Goal: Navigation & Orientation: Find specific page/section

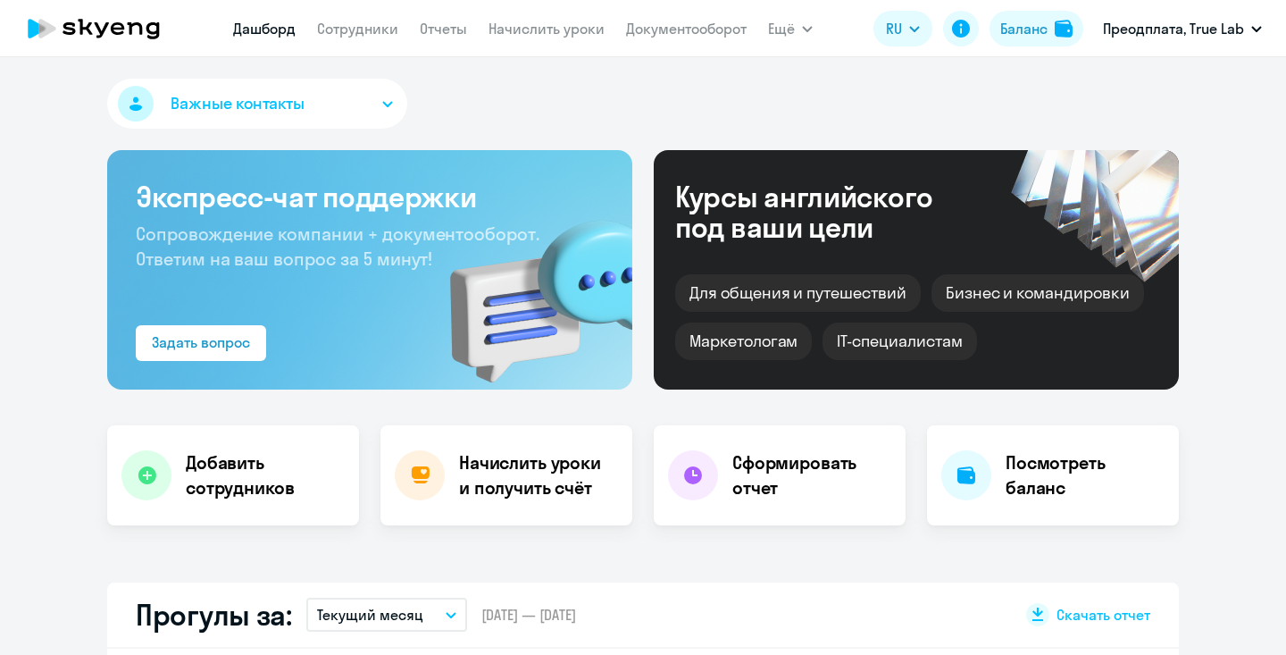
select select "30"
click at [354, 40] on nav "Дашборд Сотрудники Отчеты Начислить уроки Документооборот" at bounding box center [489, 29] width 513 height 36
click at [362, 32] on link "Сотрудники" at bounding box center [357, 29] width 81 height 18
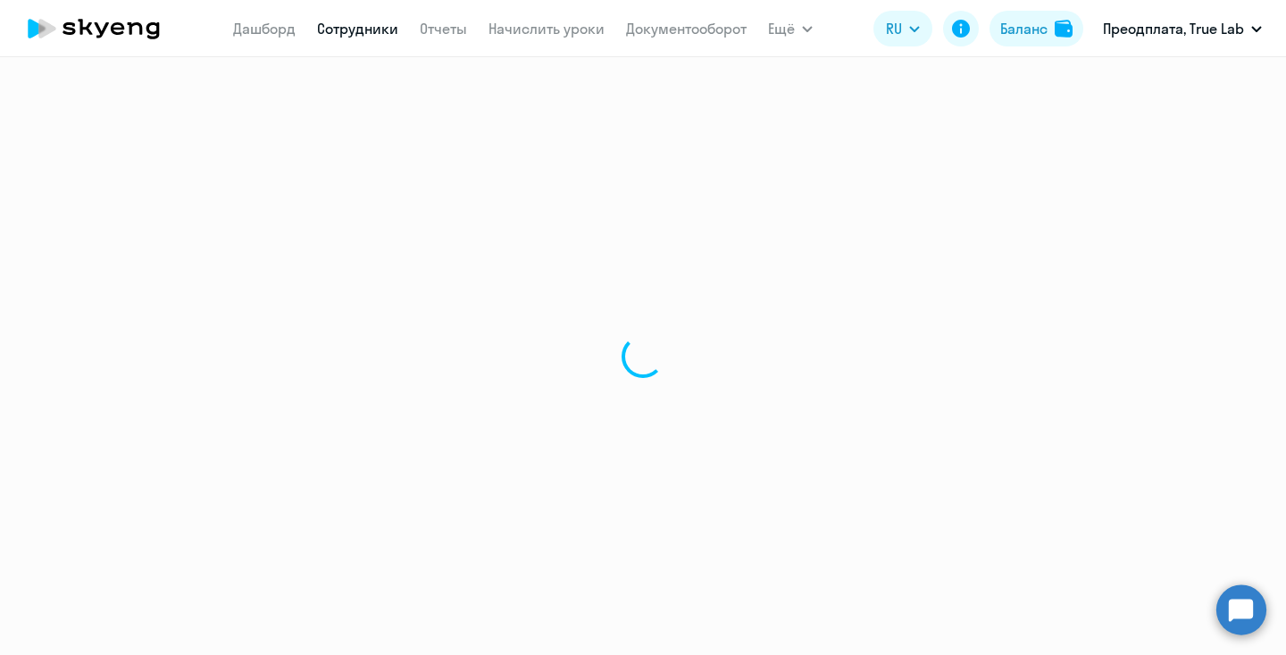
select select "30"
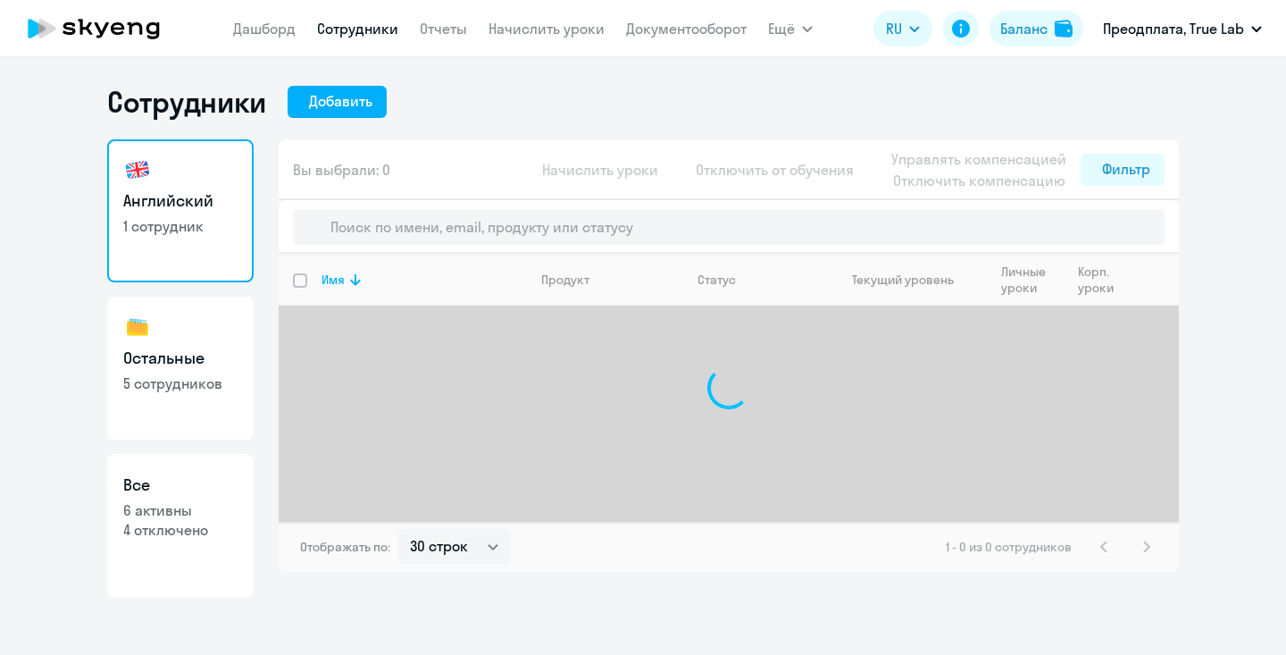
select select "30"
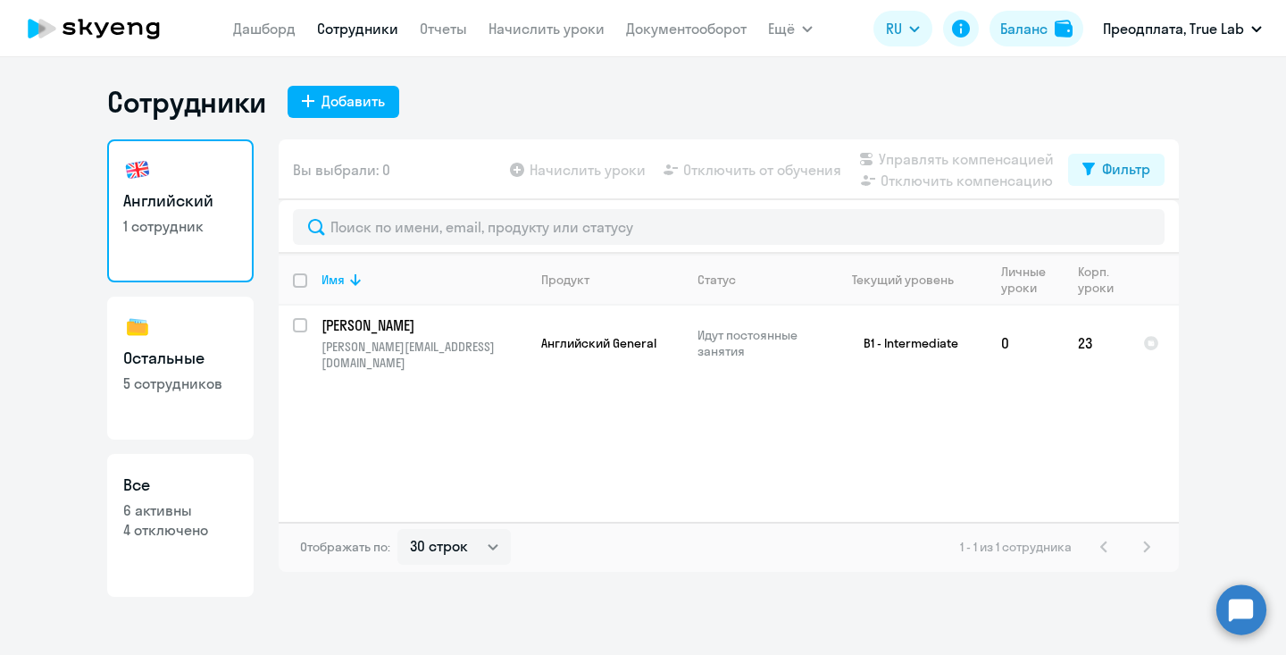
click at [146, 519] on p "6 активны" at bounding box center [180, 510] width 114 height 20
select select "30"
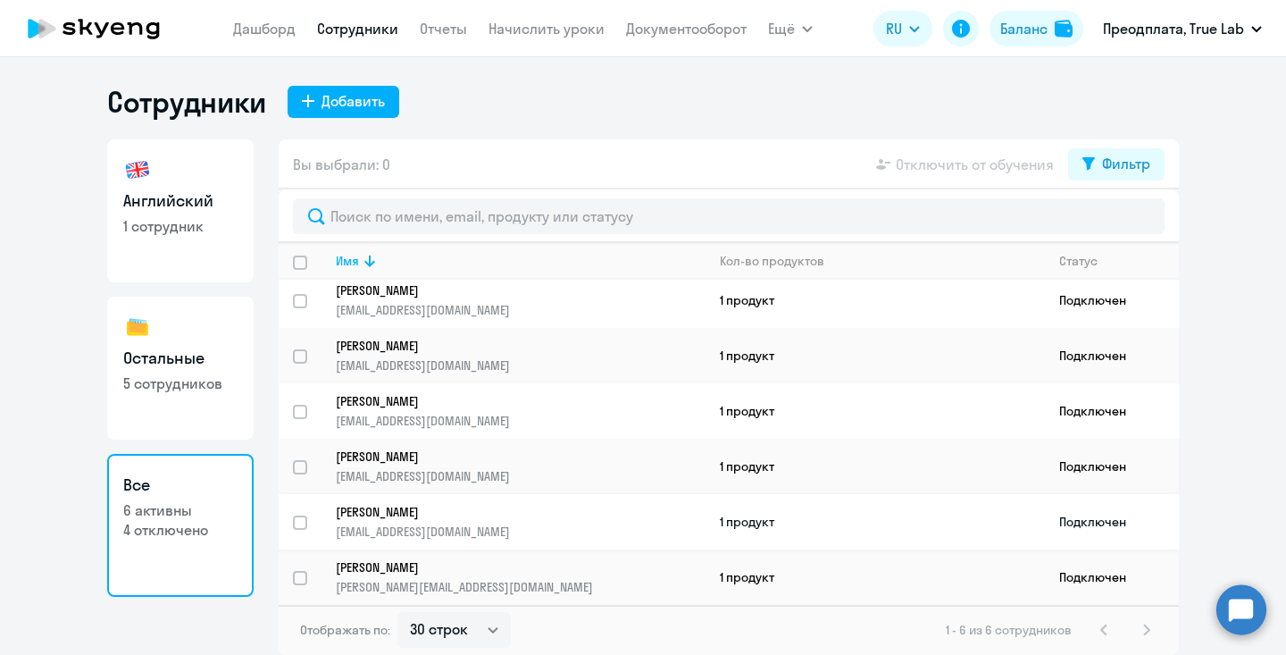
scroll to position [7, 0]
click at [179, 368] on h3 "Остальные" at bounding box center [180, 357] width 114 height 23
select select "30"
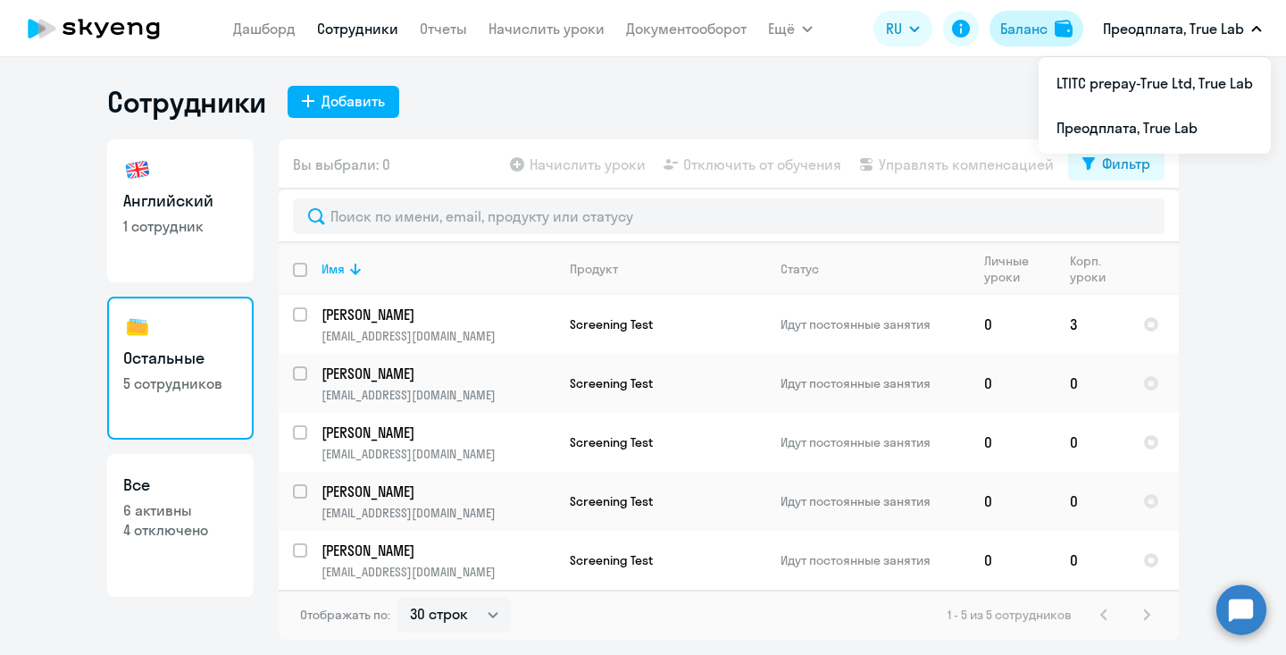
click at [1036, 23] on div "Баланс" at bounding box center [1023, 28] width 47 height 21
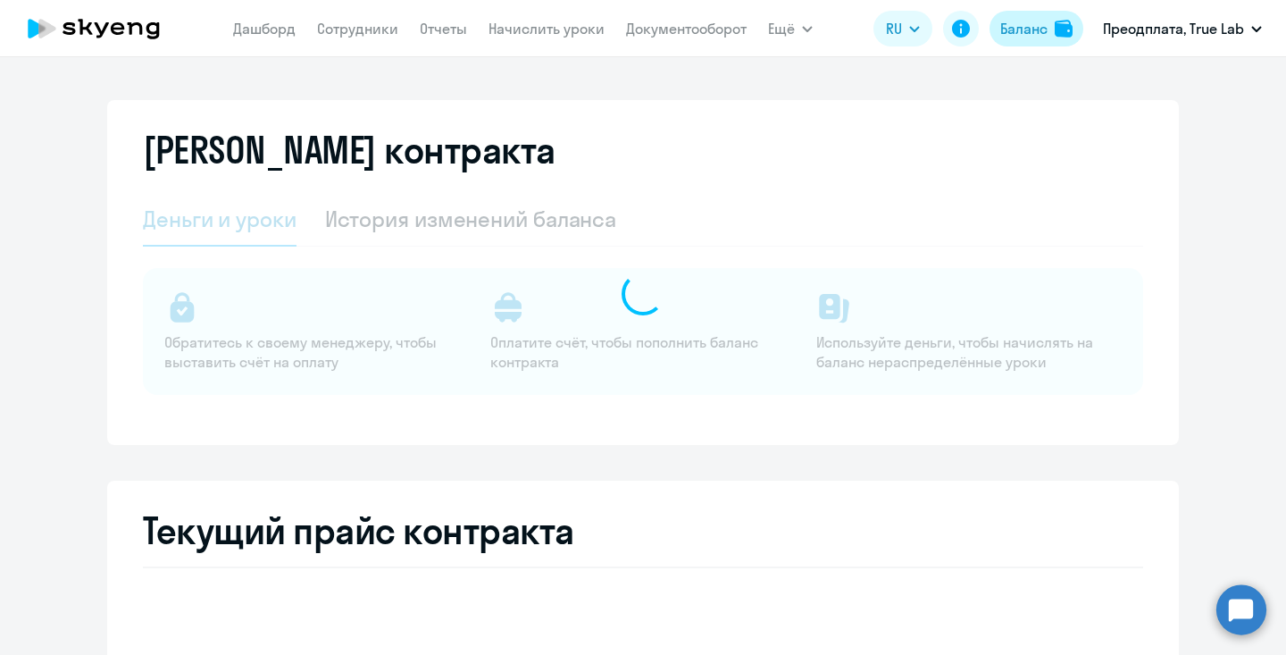
select select "english_adult_not_native_speaker"
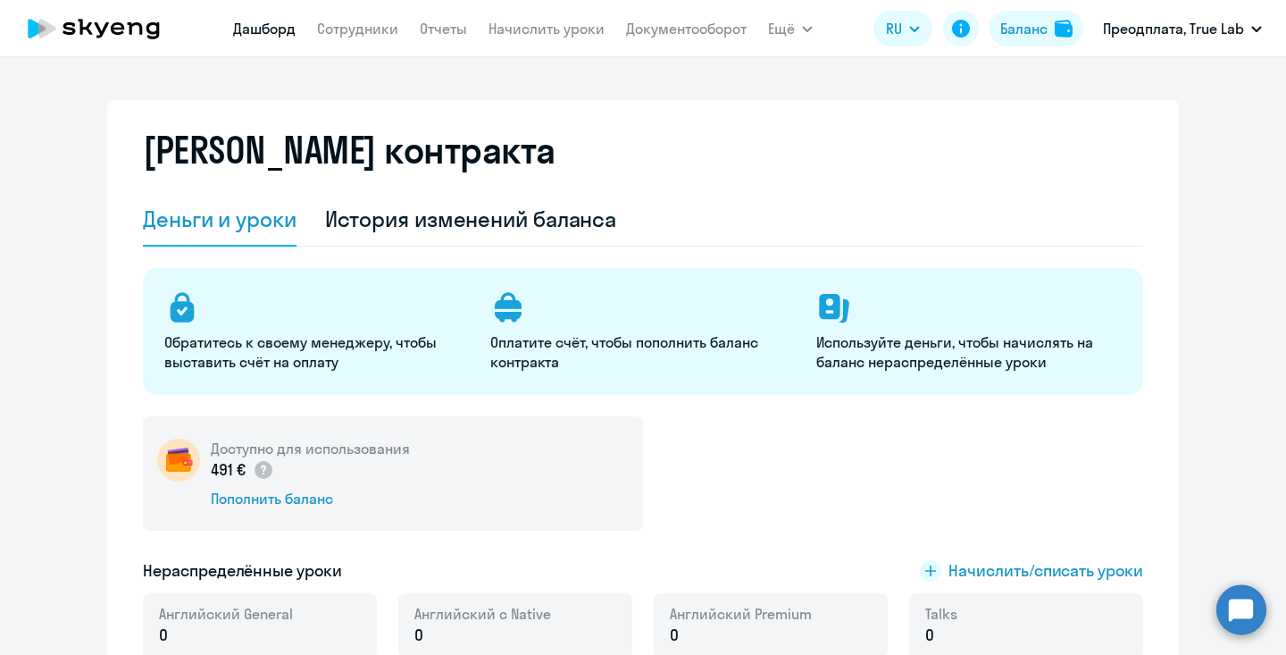
click at [256, 29] on link "Дашборд" at bounding box center [264, 29] width 63 height 18
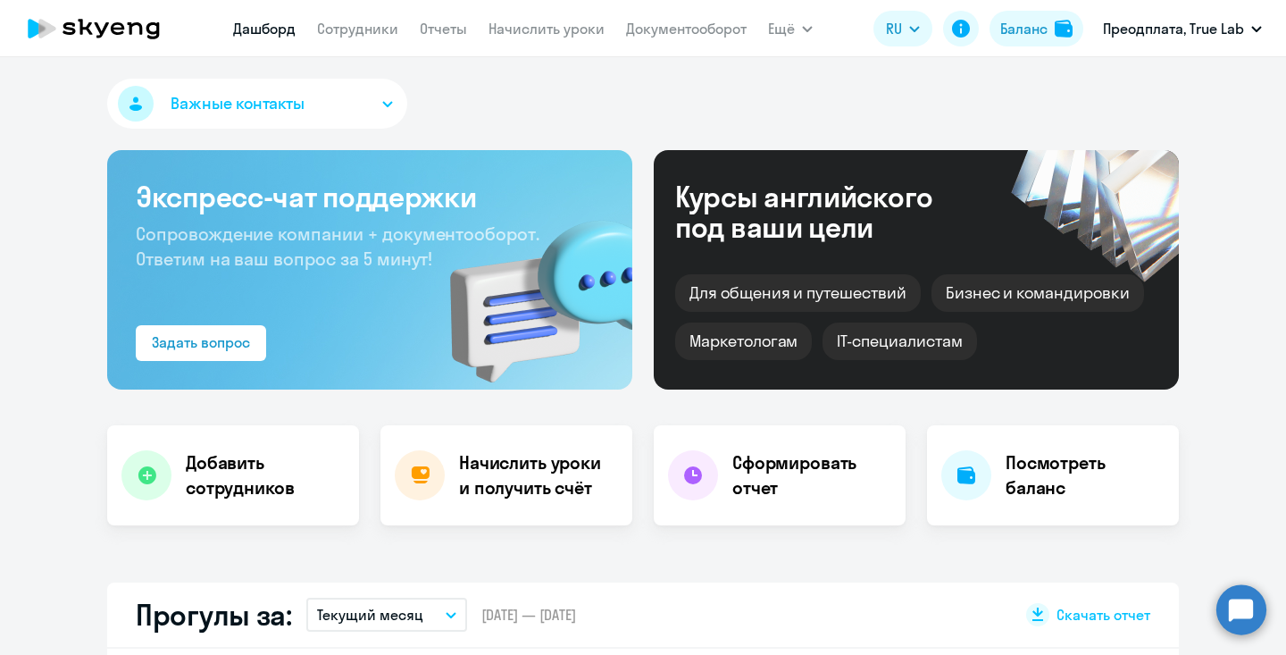
click at [346, 43] on nav "Дашборд Сотрудники Отчеты Начислить уроки Документооборот" at bounding box center [489, 29] width 513 height 36
select select "30"
click at [346, 21] on link "Сотрудники" at bounding box center [357, 29] width 81 height 18
select select "30"
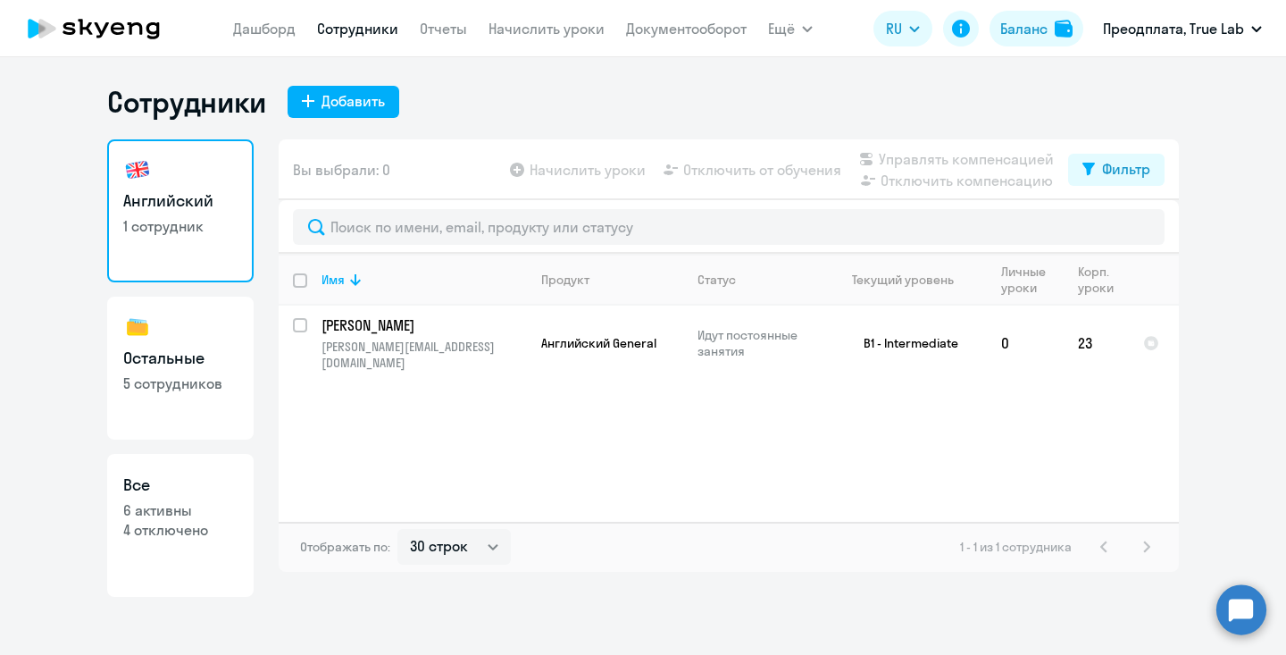
click at [159, 528] on p "4 отключено" at bounding box center [180, 530] width 114 height 20
select select "30"
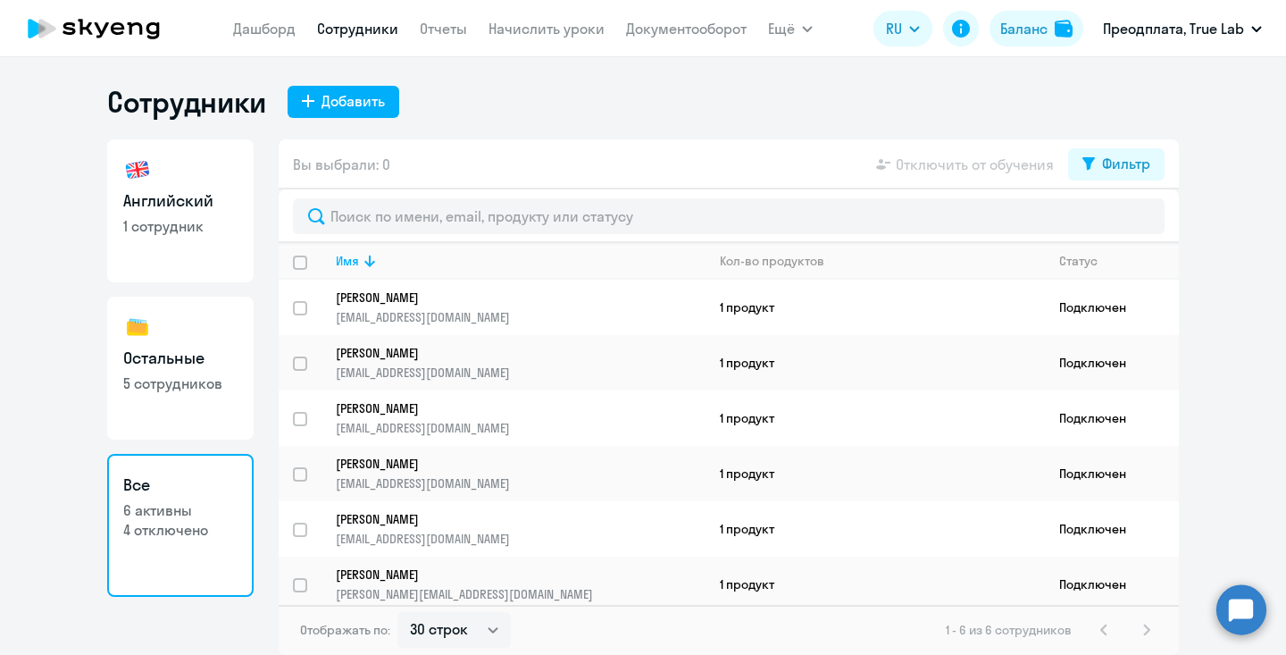
click at [205, 394] on link "Остальные 5 сотрудников" at bounding box center [180, 367] width 146 height 143
select select "30"
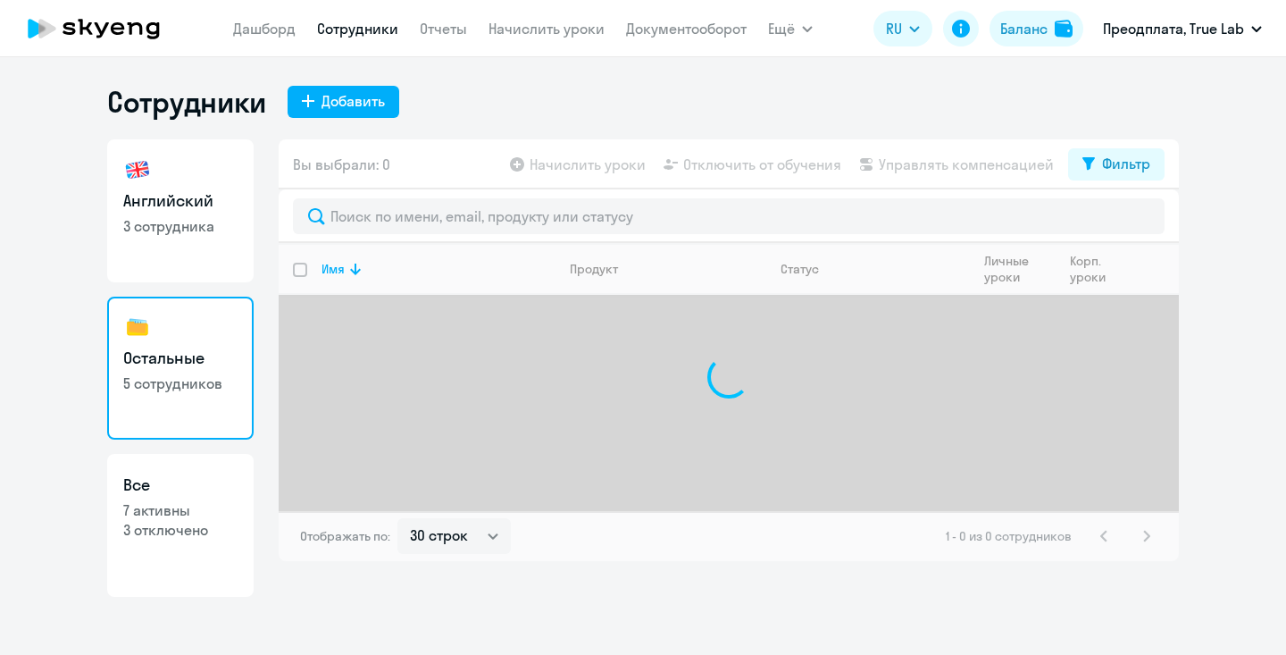
select select "30"
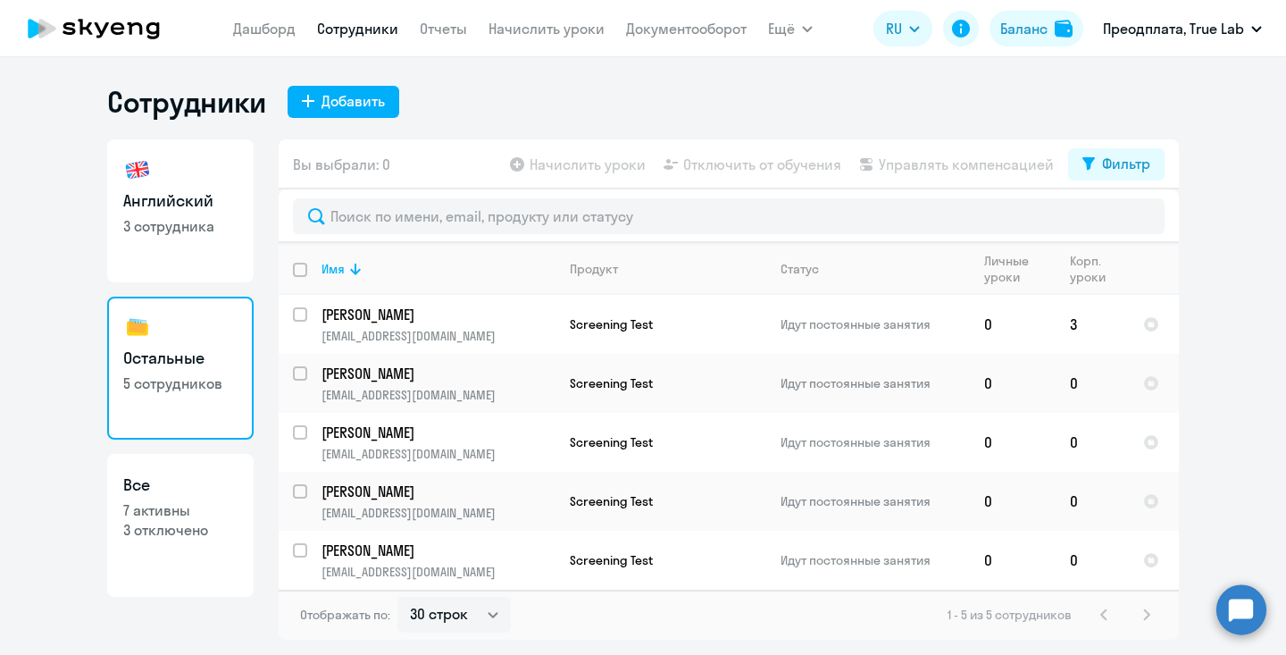
click at [172, 190] on h3 "Английский" at bounding box center [180, 200] width 114 height 23
select select "30"
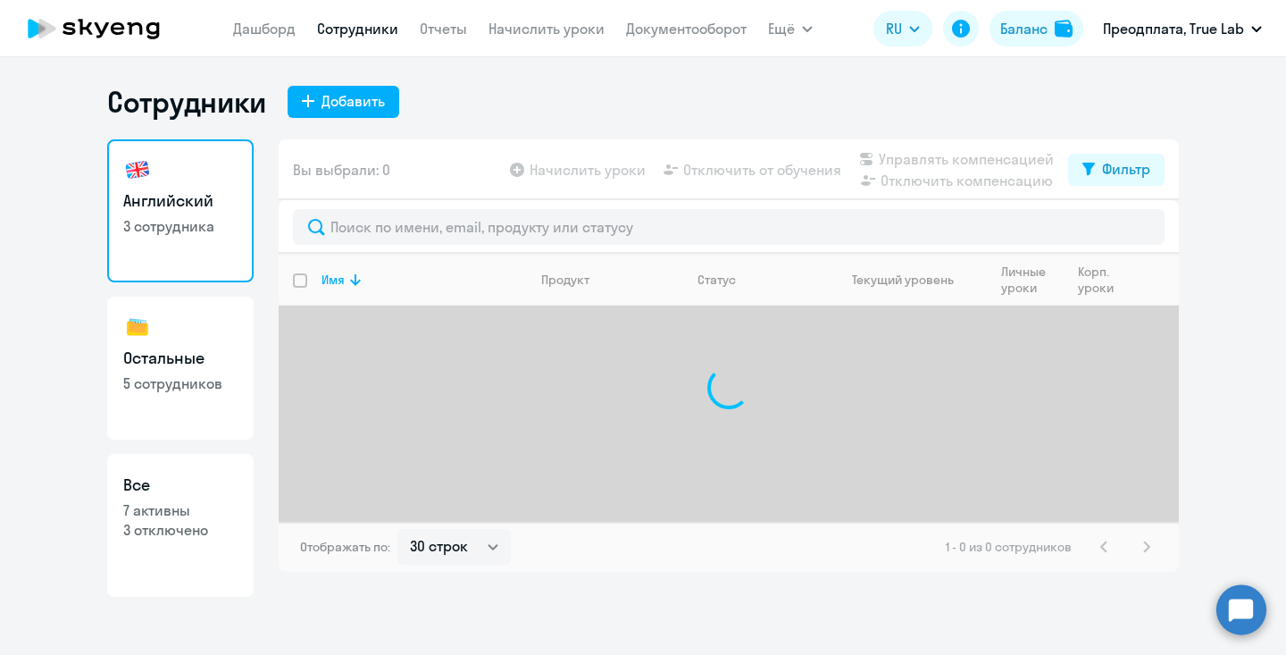
select select "30"
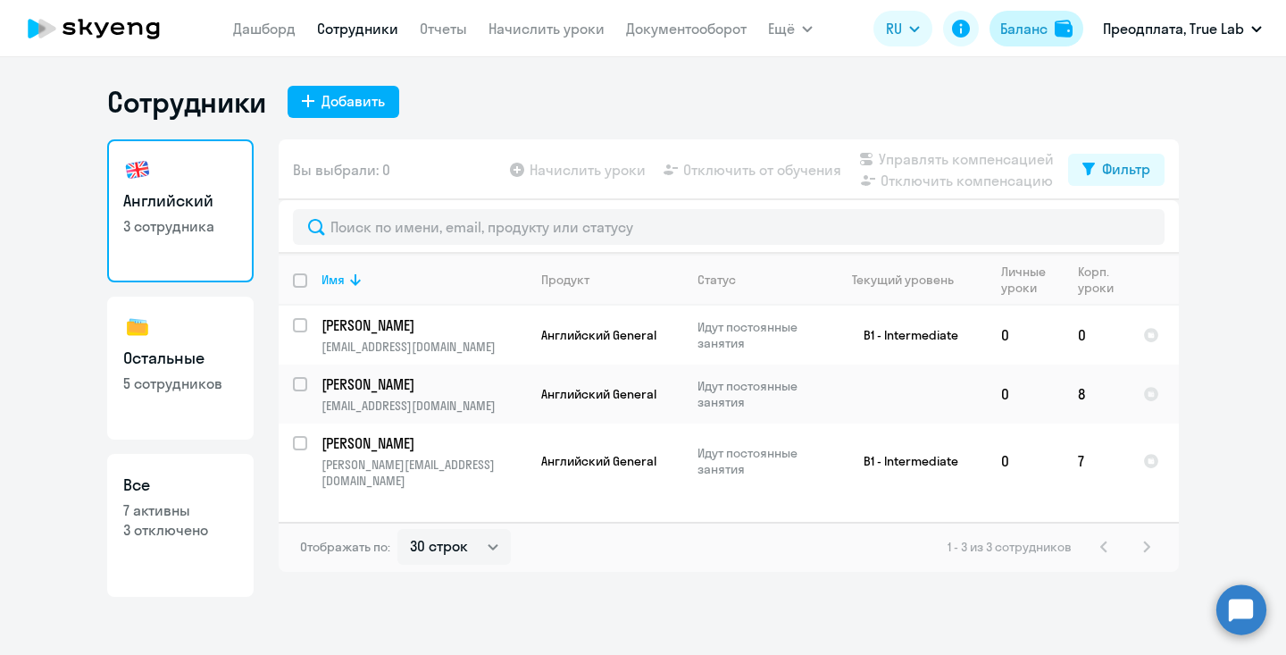
click at [1024, 28] on div "Баланс" at bounding box center [1023, 28] width 47 height 21
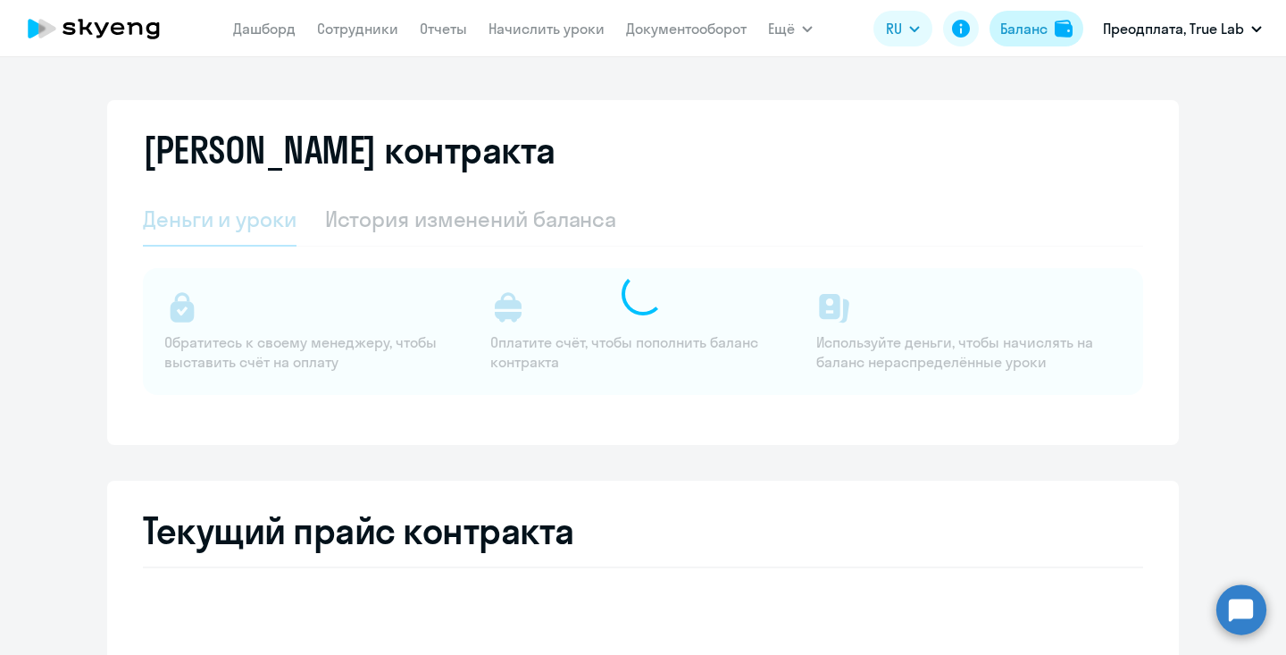
select select "english_adult_not_native_speaker"
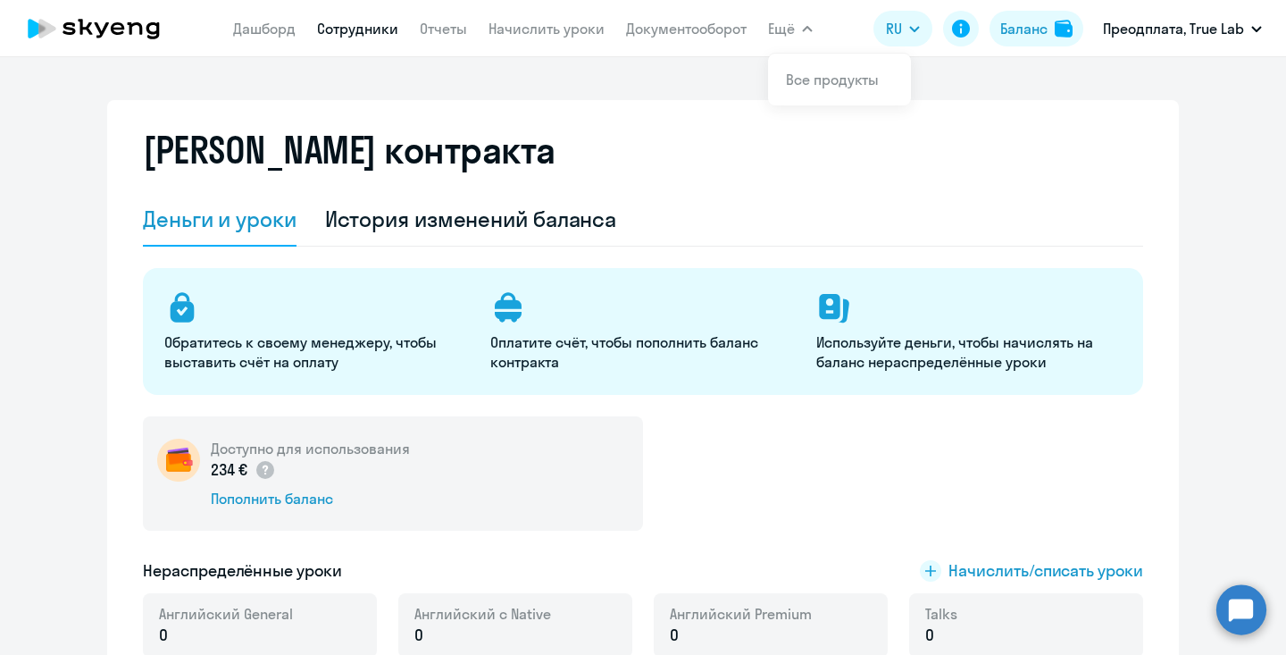
click at [363, 32] on link "Сотрудники" at bounding box center [357, 29] width 81 height 18
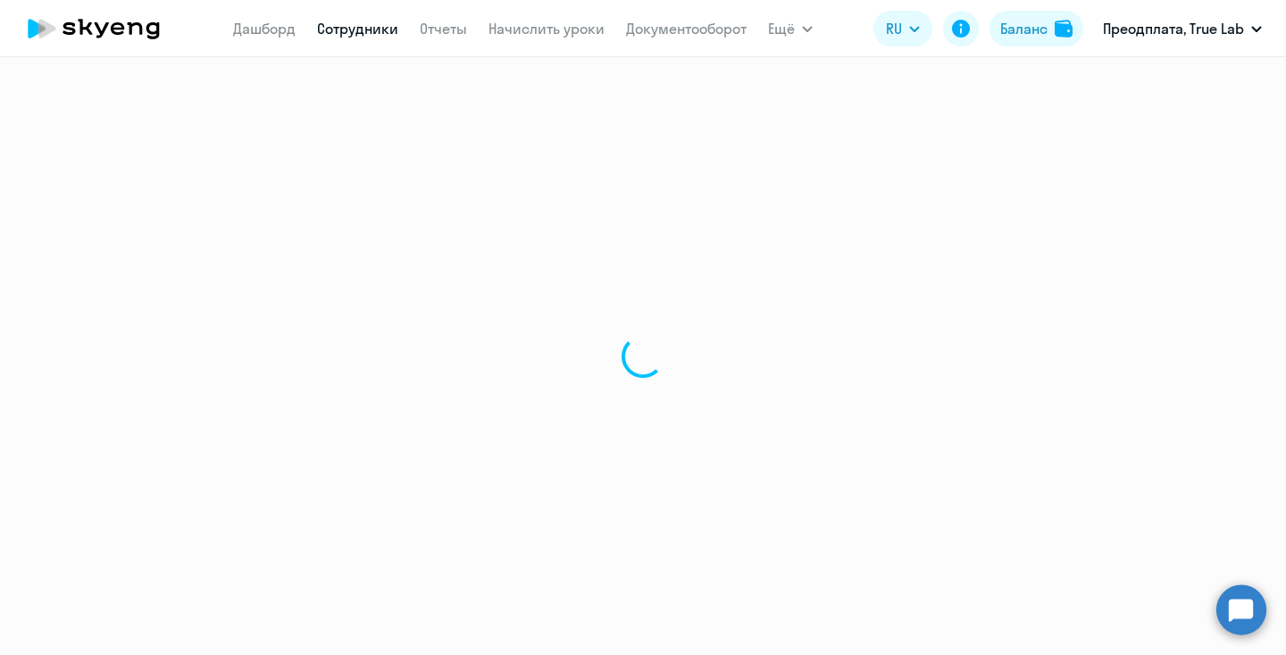
select select "30"
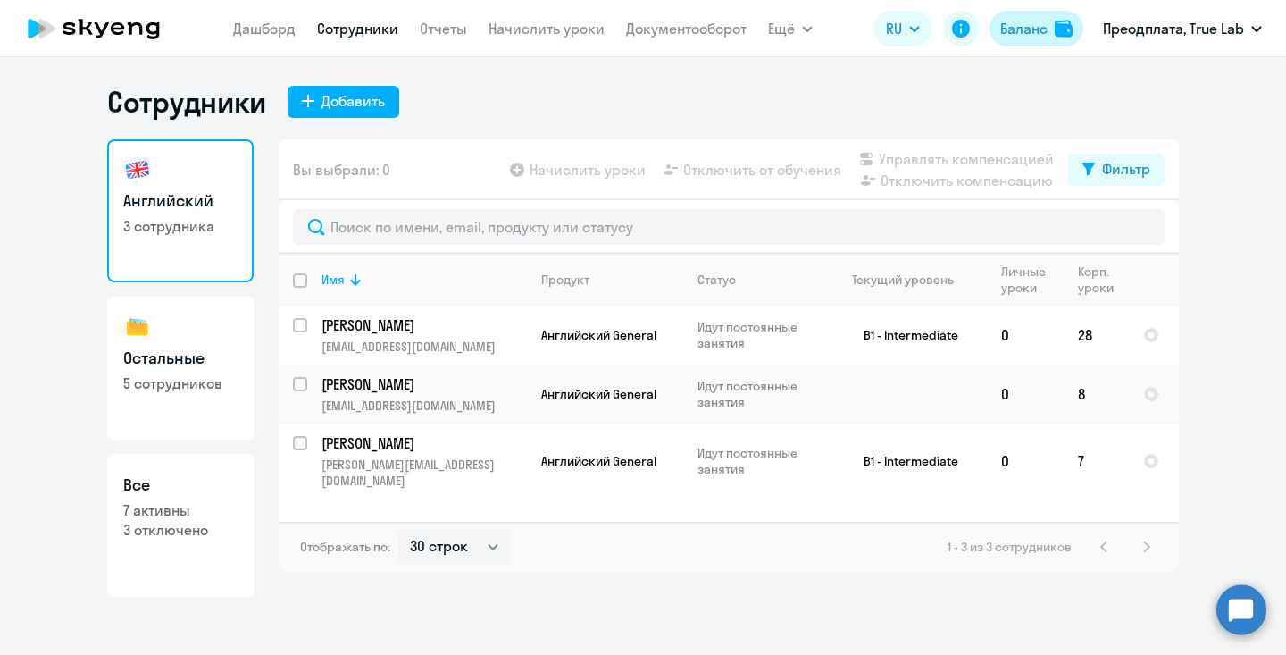
click at [1032, 32] on div "Баланс" at bounding box center [1023, 28] width 47 height 21
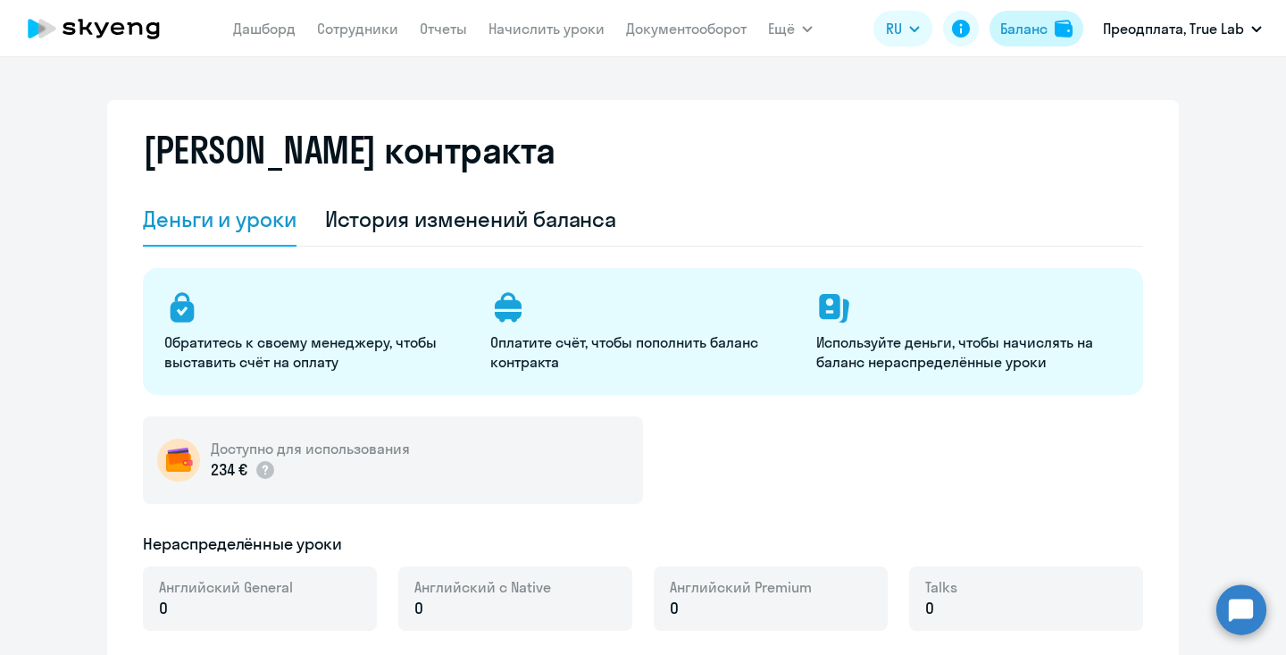
select select "english_adult_not_native_speaker"
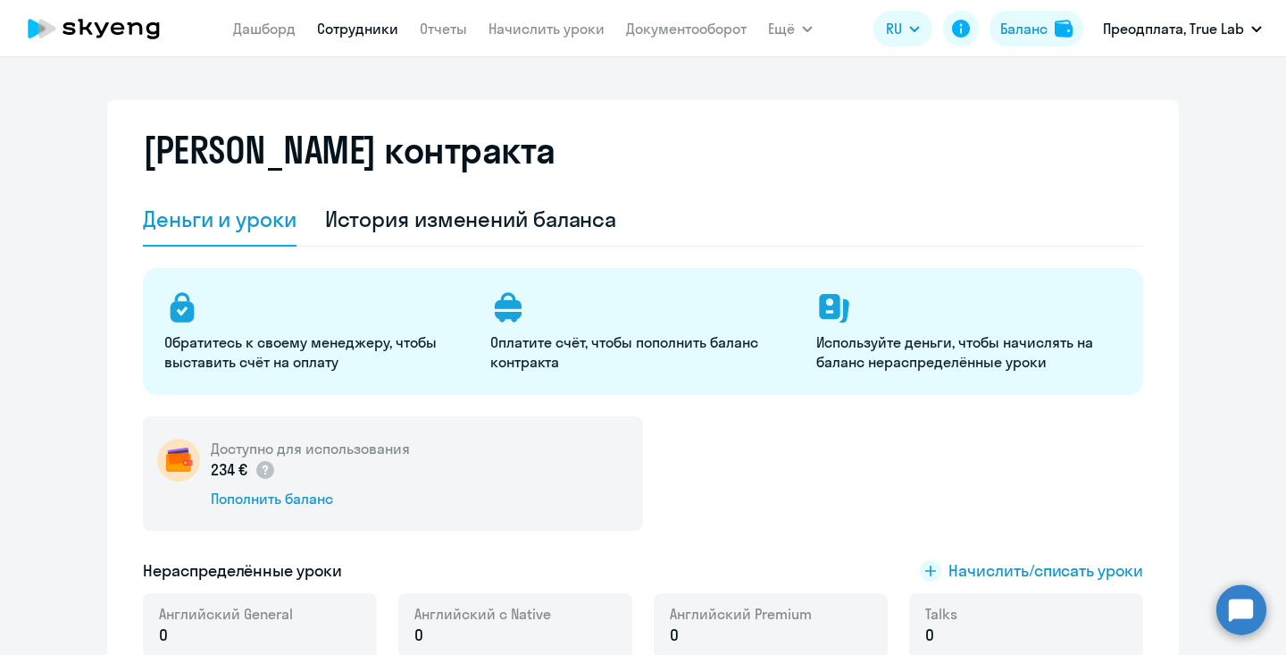
click at [391, 32] on link "Сотрудники" at bounding box center [357, 29] width 81 height 18
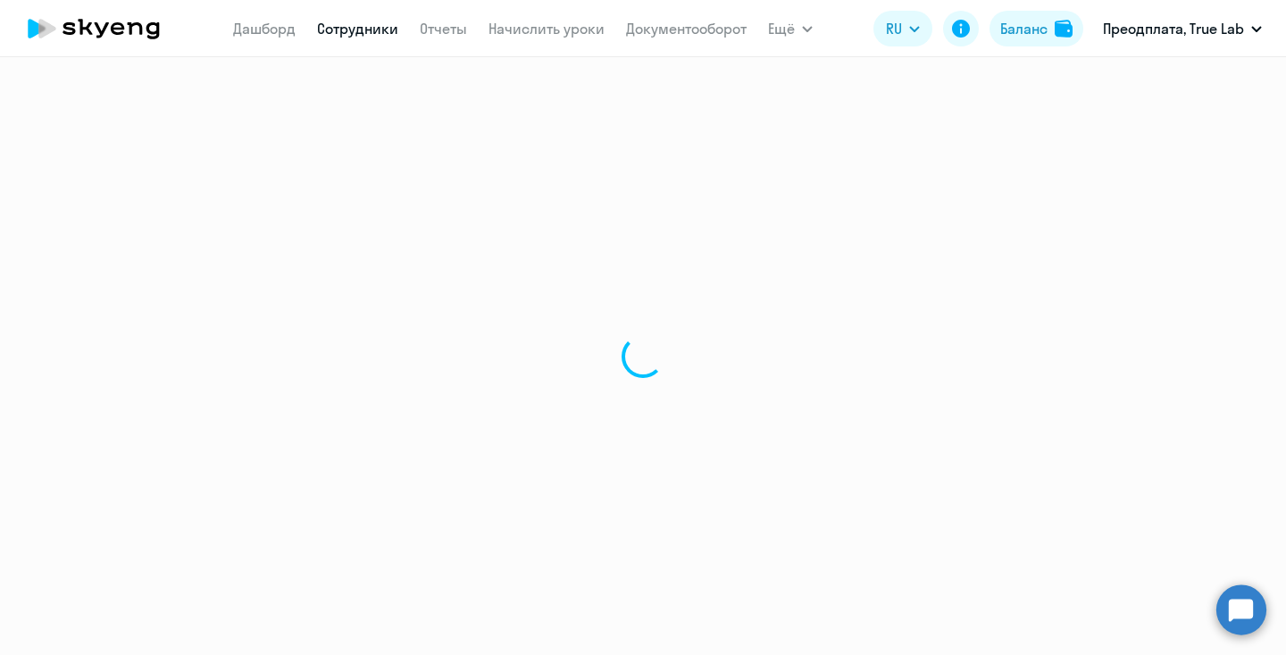
select select "30"
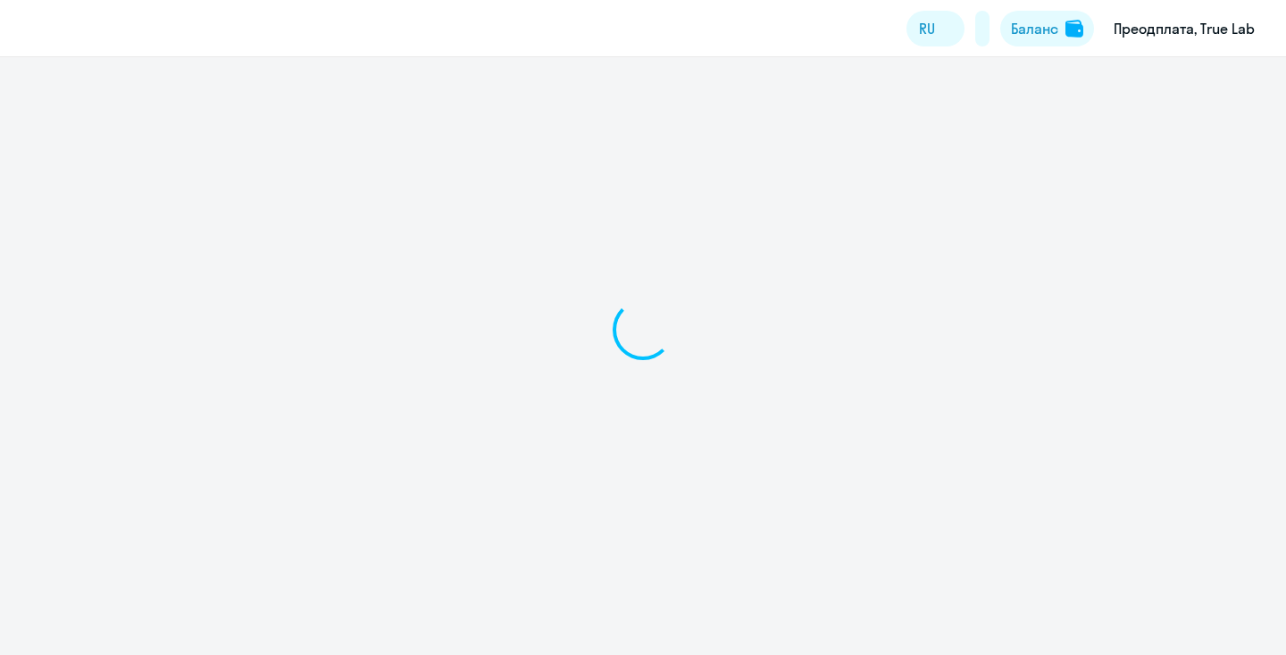
select select "30"
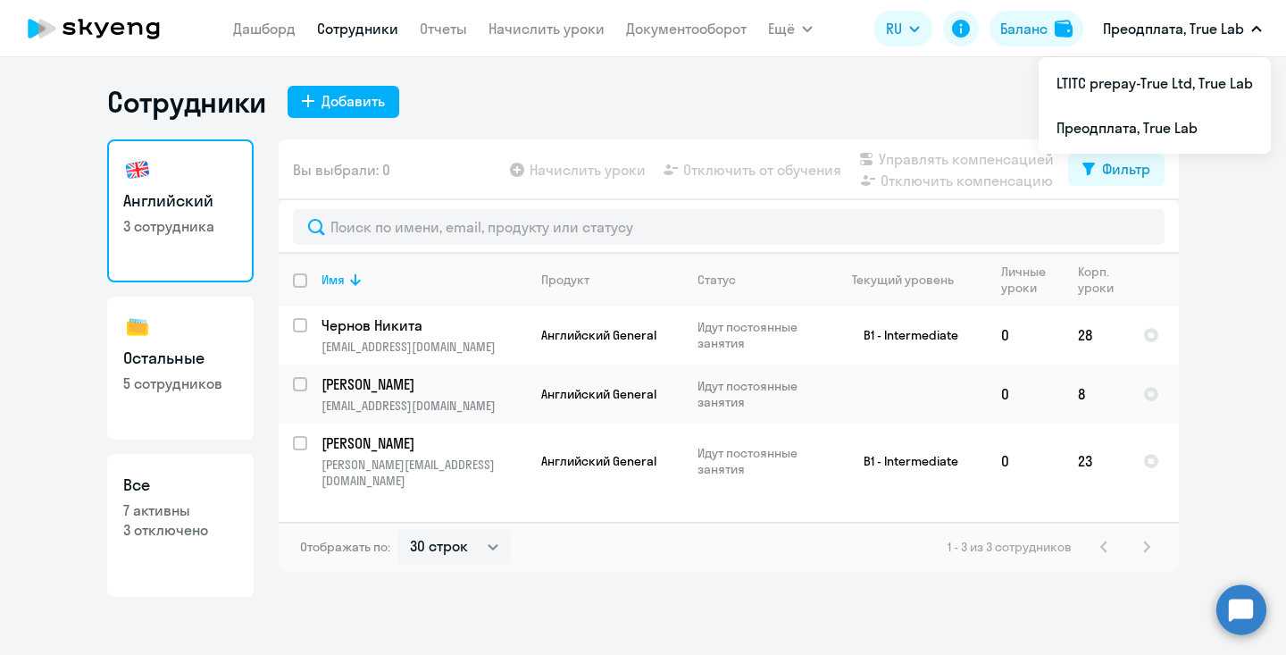
click at [1255, 288] on ng-component "Сотрудники Добавить Английский 3 сотрудника Остальные 5 сотрудников Все 7 актив…" at bounding box center [643, 340] width 1286 height 513
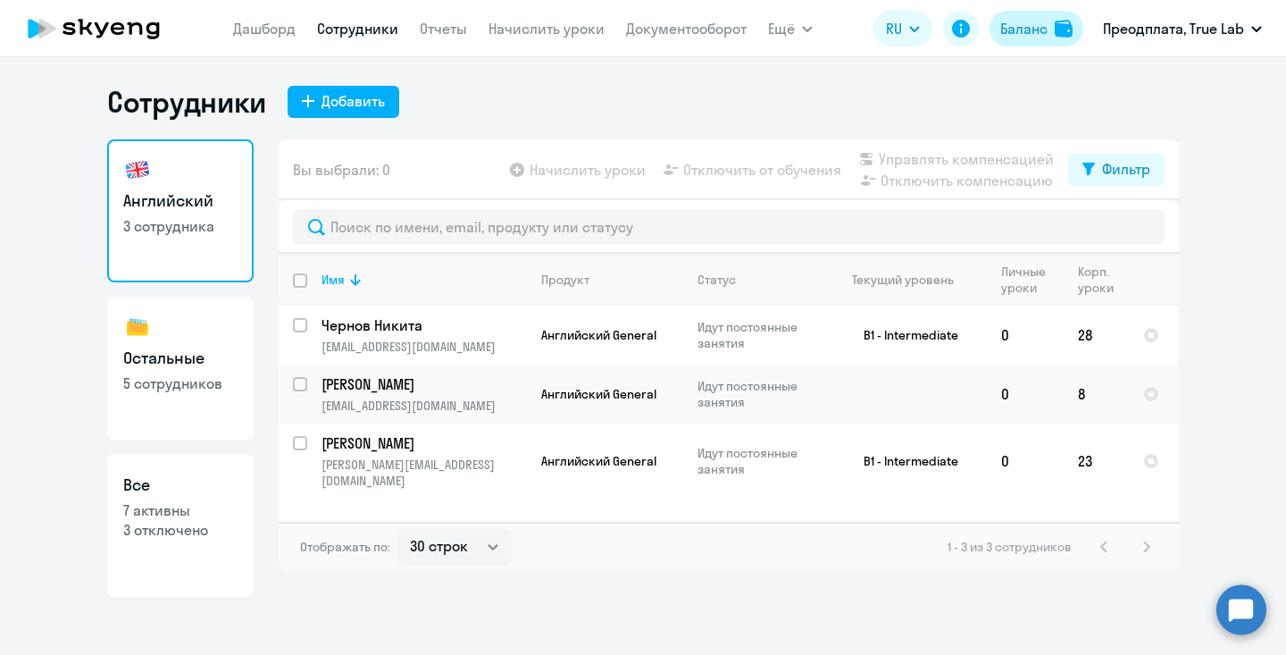
click at [1031, 24] on div "Баланс" at bounding box center [1023, 28] width 47 height 21
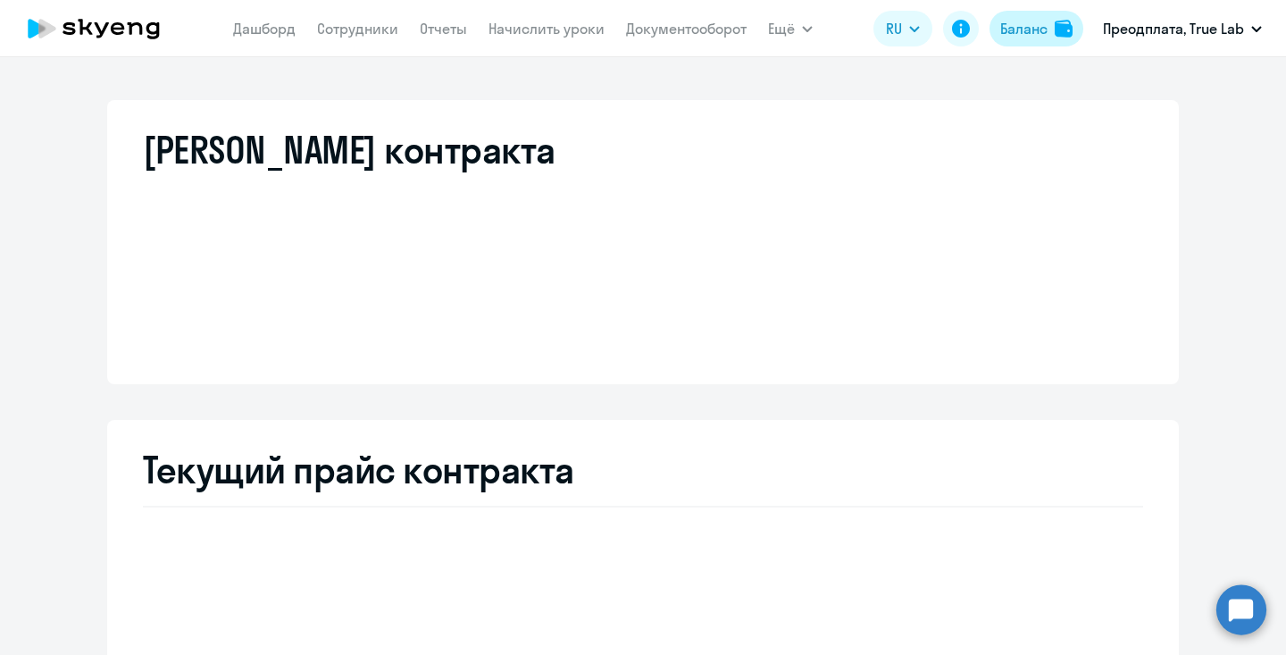
select select "english_adult_not_native_speaker"
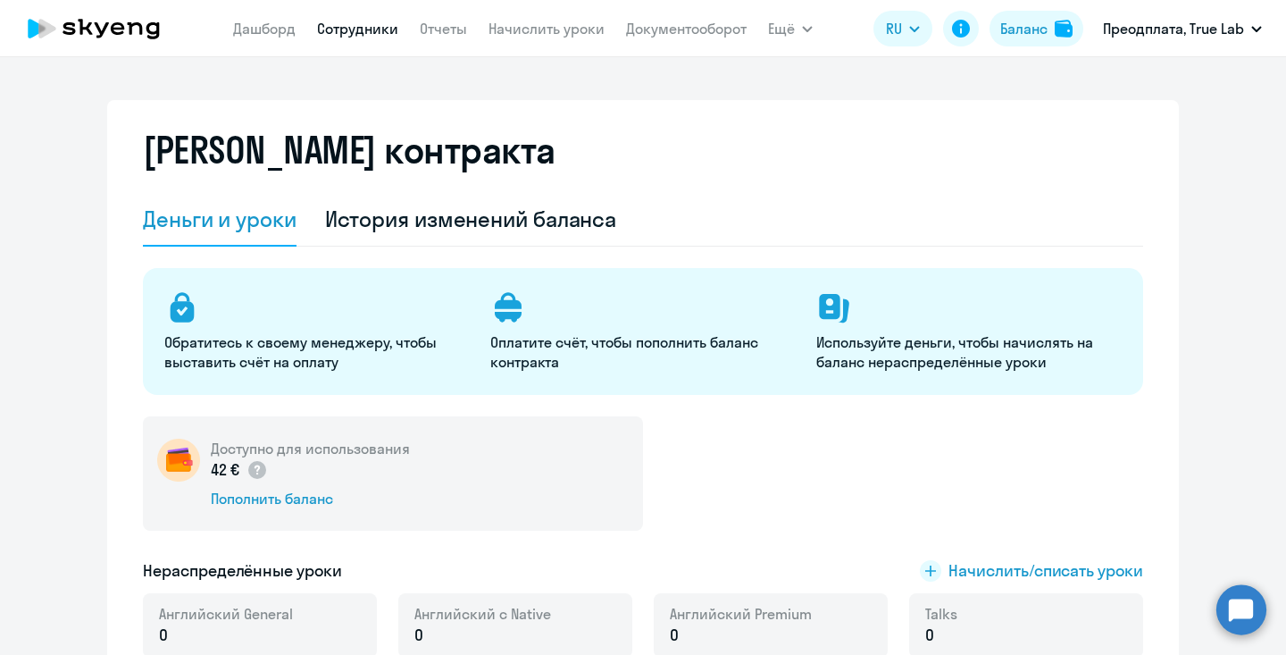
click at [363, 25] on link "Сотрудники" at bounding box center [357, 29] width 81 height 18
select select "30"
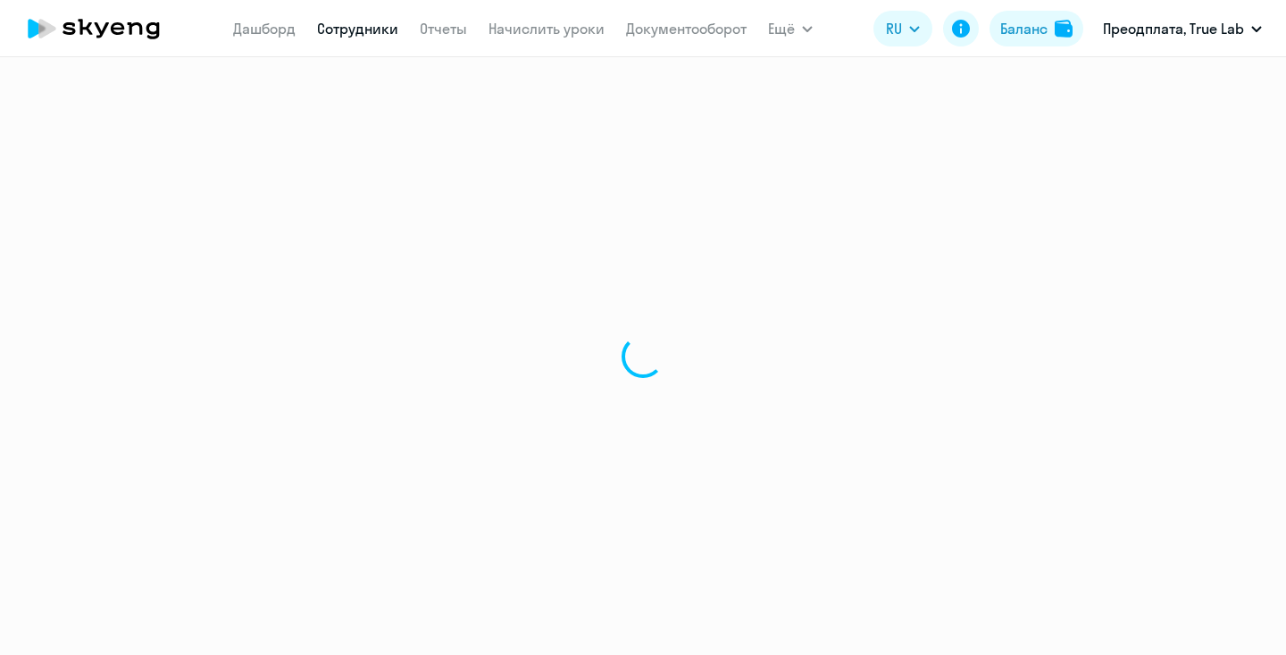
select select "30"
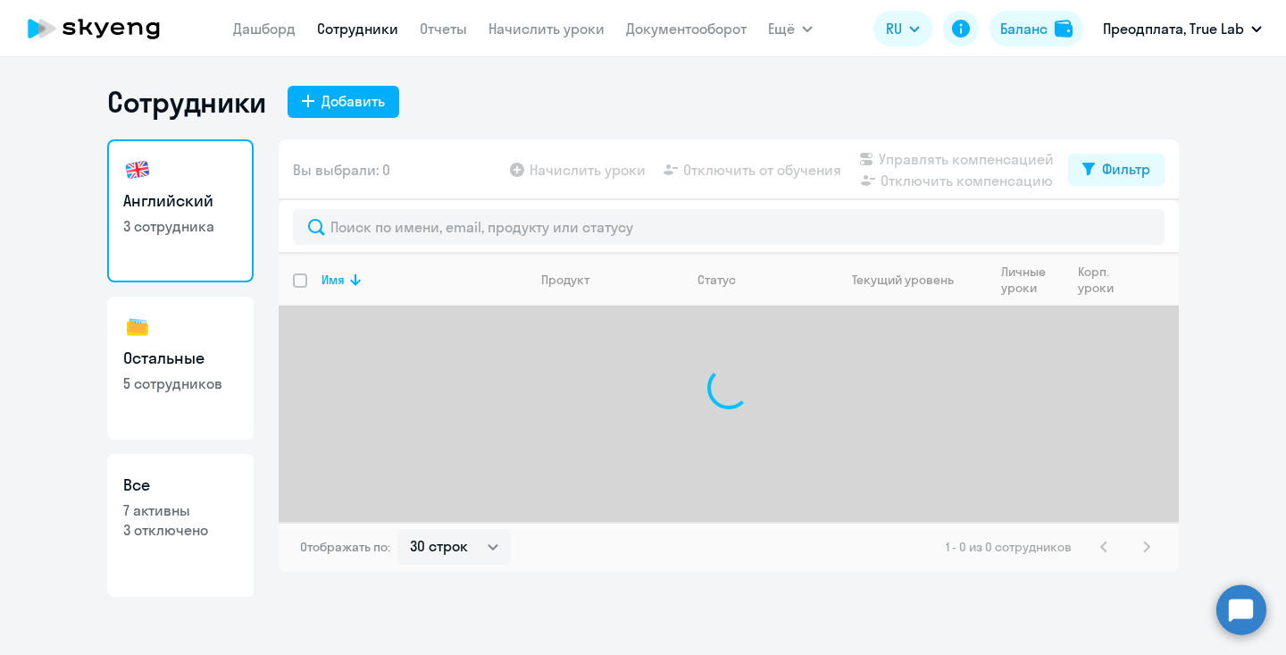
select select "30"
